Goal: Transaction & Acquisition: Subscribe to service/newsletter

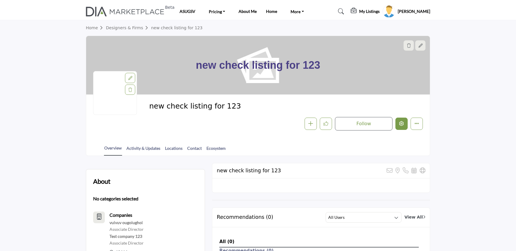
click at [402, 124] on icon "Edit company" at bounding box center [401, 123] width 5 height 5
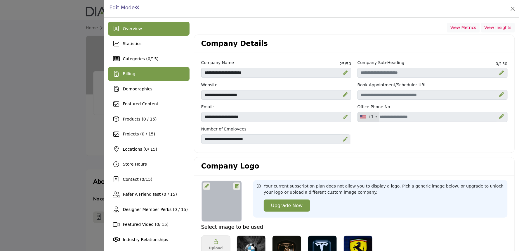
click at [142, 72] on div "Billing" at bounding box center [148, 74] width 81 height 14
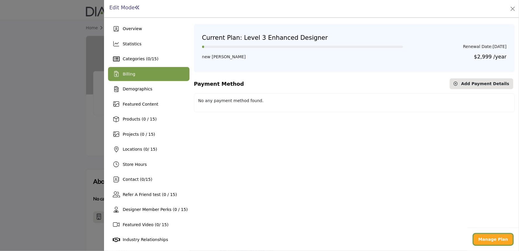
click at [502, 239] on b "Manage Plan" at bounding box center [493, 238] width 30 height 5
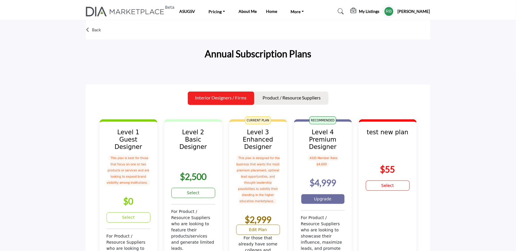
click at [318, 194] on link "Upgrade" at bounding box center [323, 199] width 44 height 10
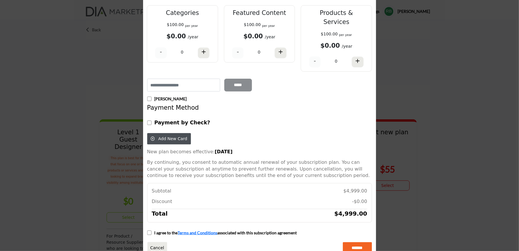
scroll to position [72, 0]
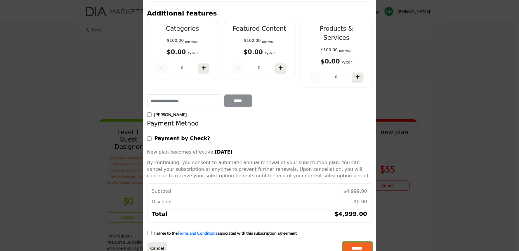
click at [345, 242] on input "*******" at bounding box center [357, 248] width 29 height 12
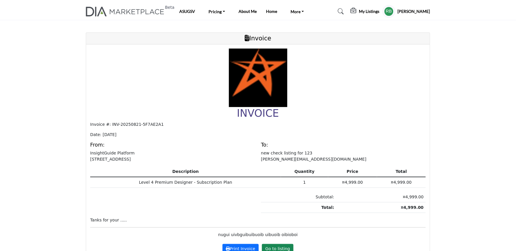
click at [196, 156] on p "InsightGuide Platform [STREET_ADDRESS]" at bounding box center [172, 156] width 165 height 12
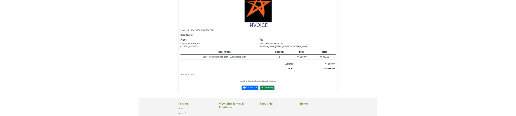
scroll to position [65, 0]
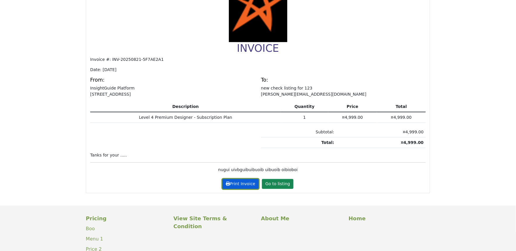
click at [236, 179] on button "Print Invoice" at bounding box center [240, 184] width 36 height 10
click at [240, 181] on button "Print Invoice" at bounding box center [240, 184] width 36 height 10
click at [288, 89] on p "new check listing for 123 rajdip@insightguide.com" at bounding box center [343, 91] width 165 height 12
click at [227, 184] on button "Print Invoice" at bounding box center [240, 184] width 36 height 10
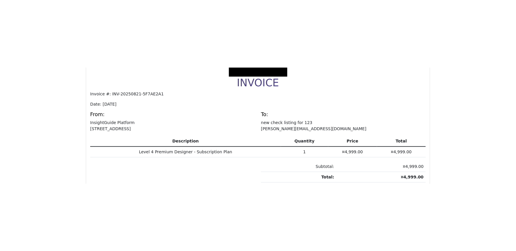
scroll to position [130, 0]
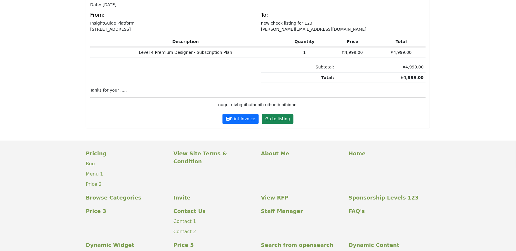
click at [195, 98] on div "nugui uivbguibuibuoib uibuoib oibioboi" at bounding box center [257, 102] width 335 height 11
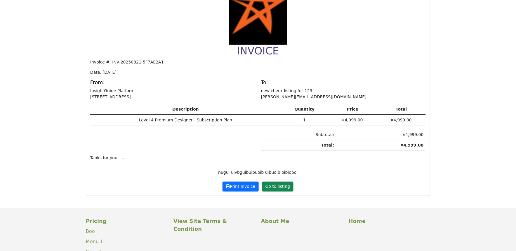
scroll to position [65, 0]
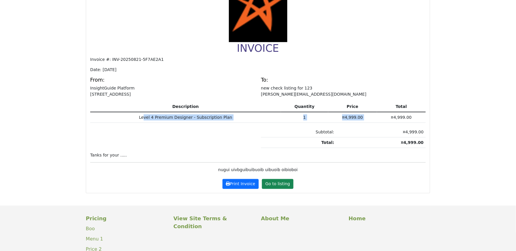
drag, startPoint x: 149, startPoint y: 115, endPoint x: 409, endPoint y: 118, distance: 260.5
click at [408, 118] on tr "Level 4 Premium Designer - Subscription Plan 1 ¤4,999.00 ¤4,999.00" at bounding box center [257, 117] width 335 height 11
click at [393, 138] on td "¤4,999.00" at bounding box center [380, 142] width 89 height 11
drag, startPoint x: 302, startPoint y: 169, endPoint x: 176, endPoint y: 176, distance: 126.0
click at [180, 177] on div "INVOICE Invoice #: INV-20250821-5F7AE2A1 Date: 2025-08-21 From: InsightGuide Pl…" at bounding box center [258, 86] width 344 height 213
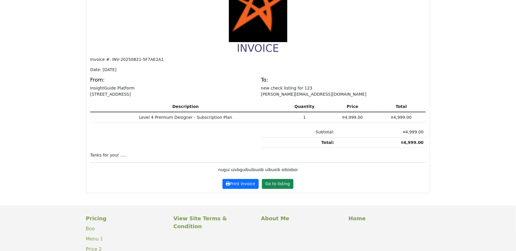
click at [121, 173] on div "INVOICE Invoice #: INV-20250821-5F7AE2A1 Date: 2025-08-21 From: InsightGuide Pl…" at bounding box center [258, 86] width 344 height 213
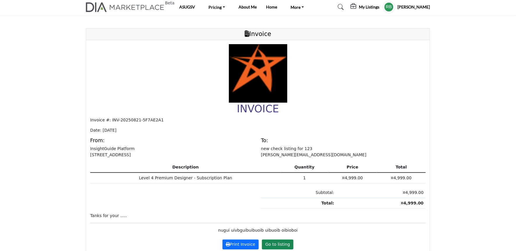
scroll to position [0, 0]
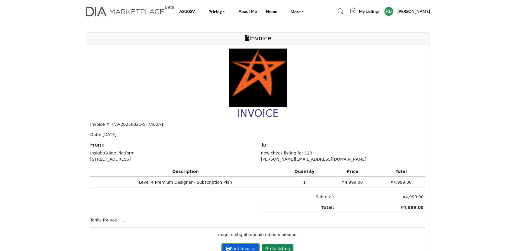
click at [233, 246] on button "Print Invoice" at bounding box center [240, 249] width 36 height 10
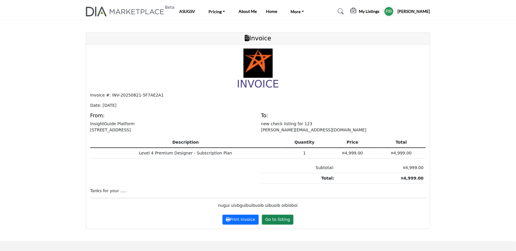
click at [311, 81] on h1 "INVOICE" at bounding box center [257, 84] width 335 height 12
click at [234, 223] on button "Print Invoice" at bounding box center [240, 219] width 36 height 10
click at [241, 217] on button "Print Invoice" at bounding box center [240, 219] width 36 height 10
click at [224, 138] on th "Description" at bounding box center [185, 142] width 191 height 11
